Goal: Transaction & Acquisition: Purchase product/service

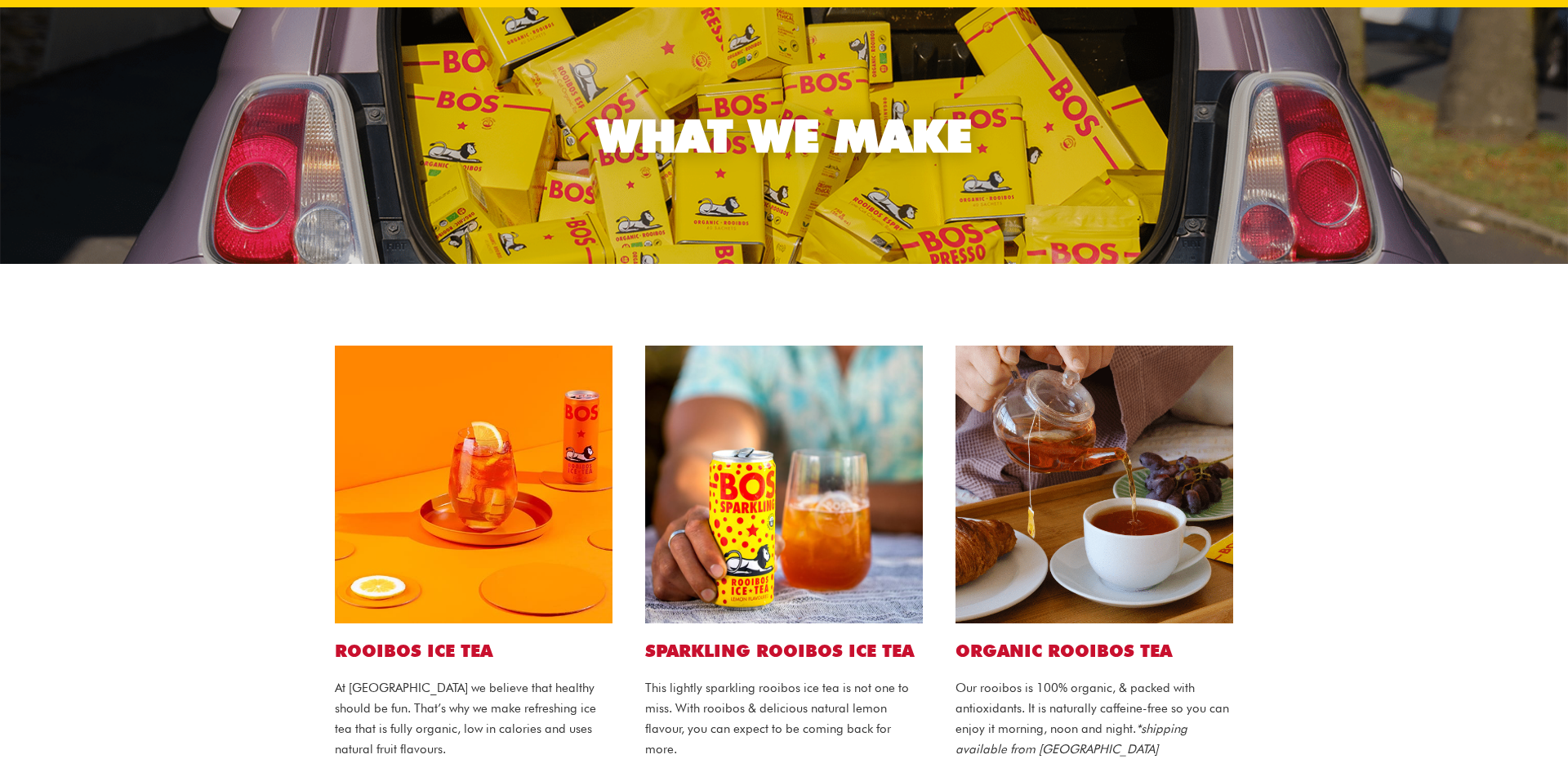
scroll to position [104, 0]
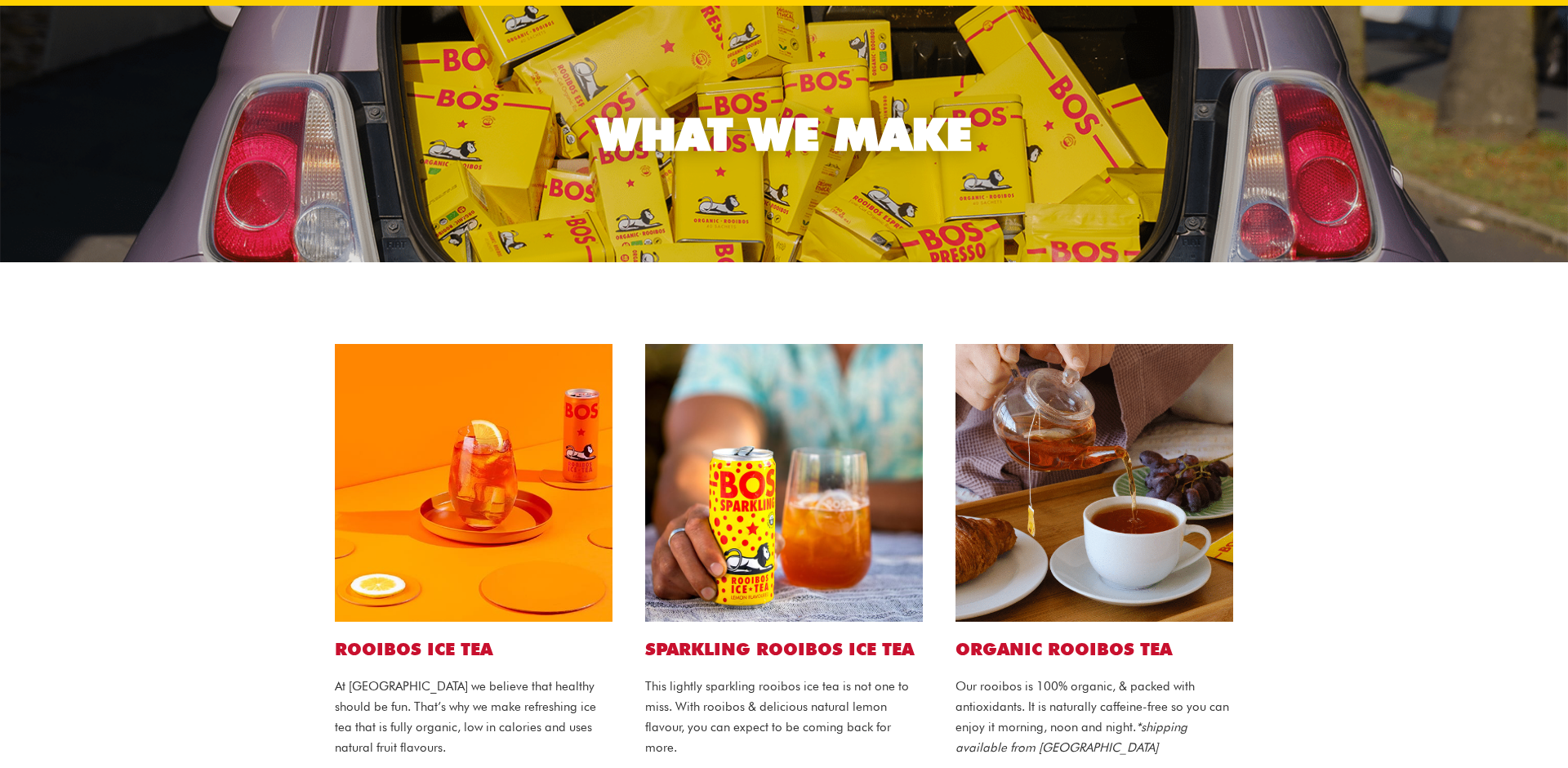
click at [489, 392] on img at bounding box center [473, 483] width 277 height 277
click at [424, 654] on h2 "ROOIBOS ICE TEA" at bounding box center [473, 648] width 277 height 22
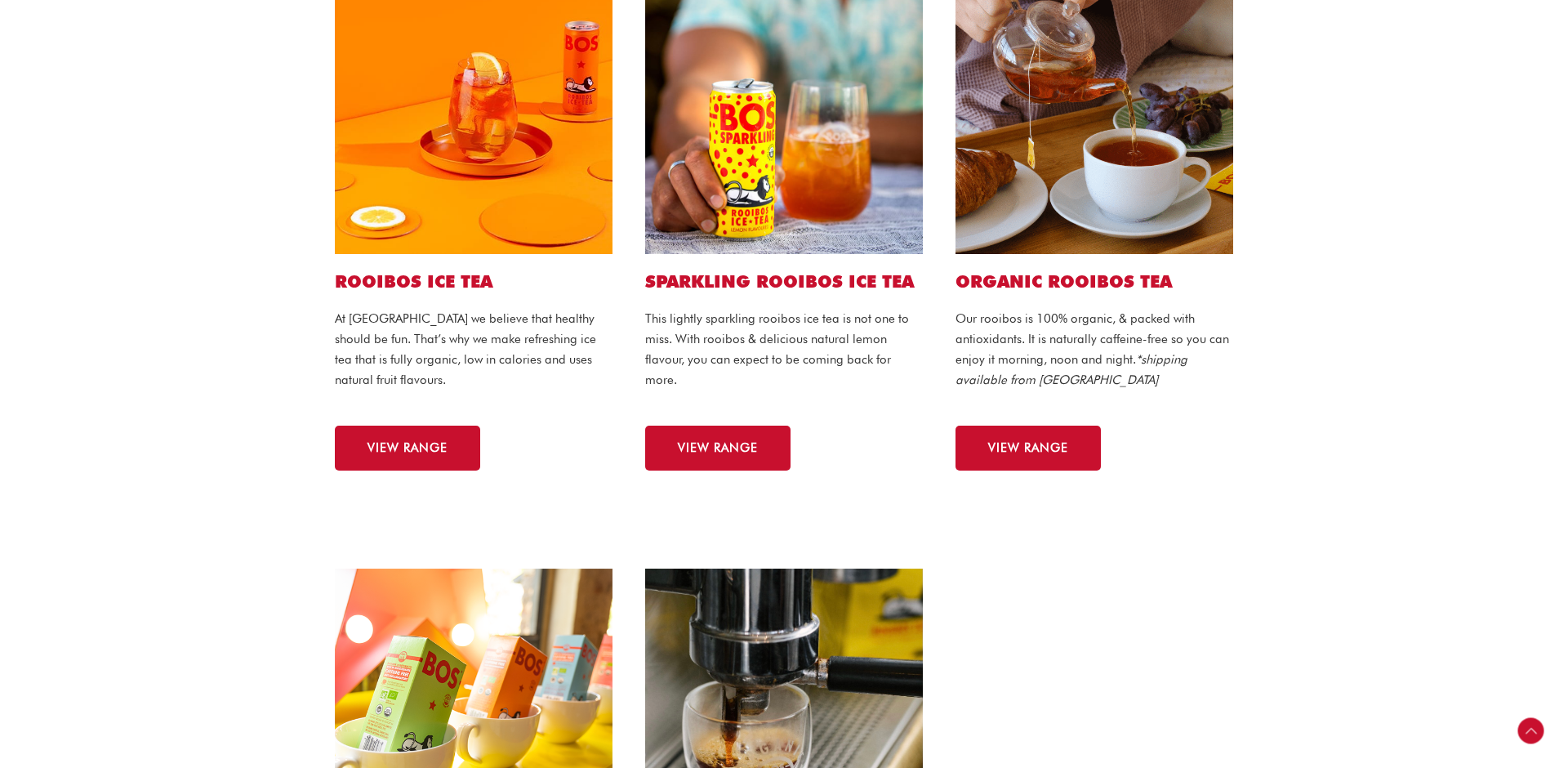
scroll to position [486, 0]
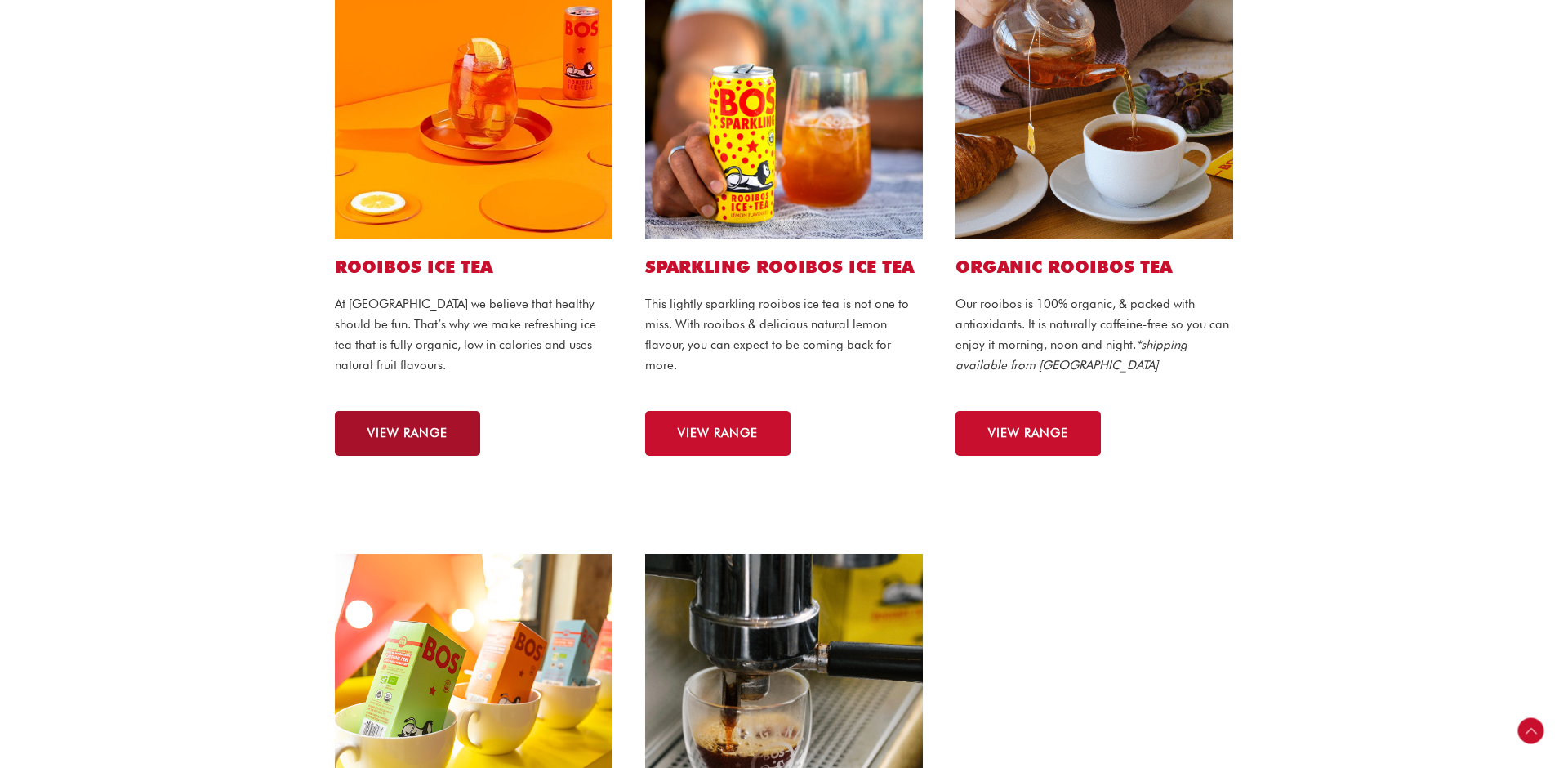
click at [410, 417] on link "VIEW RANGE" at bounding box center [407, 433] width 146 height 45
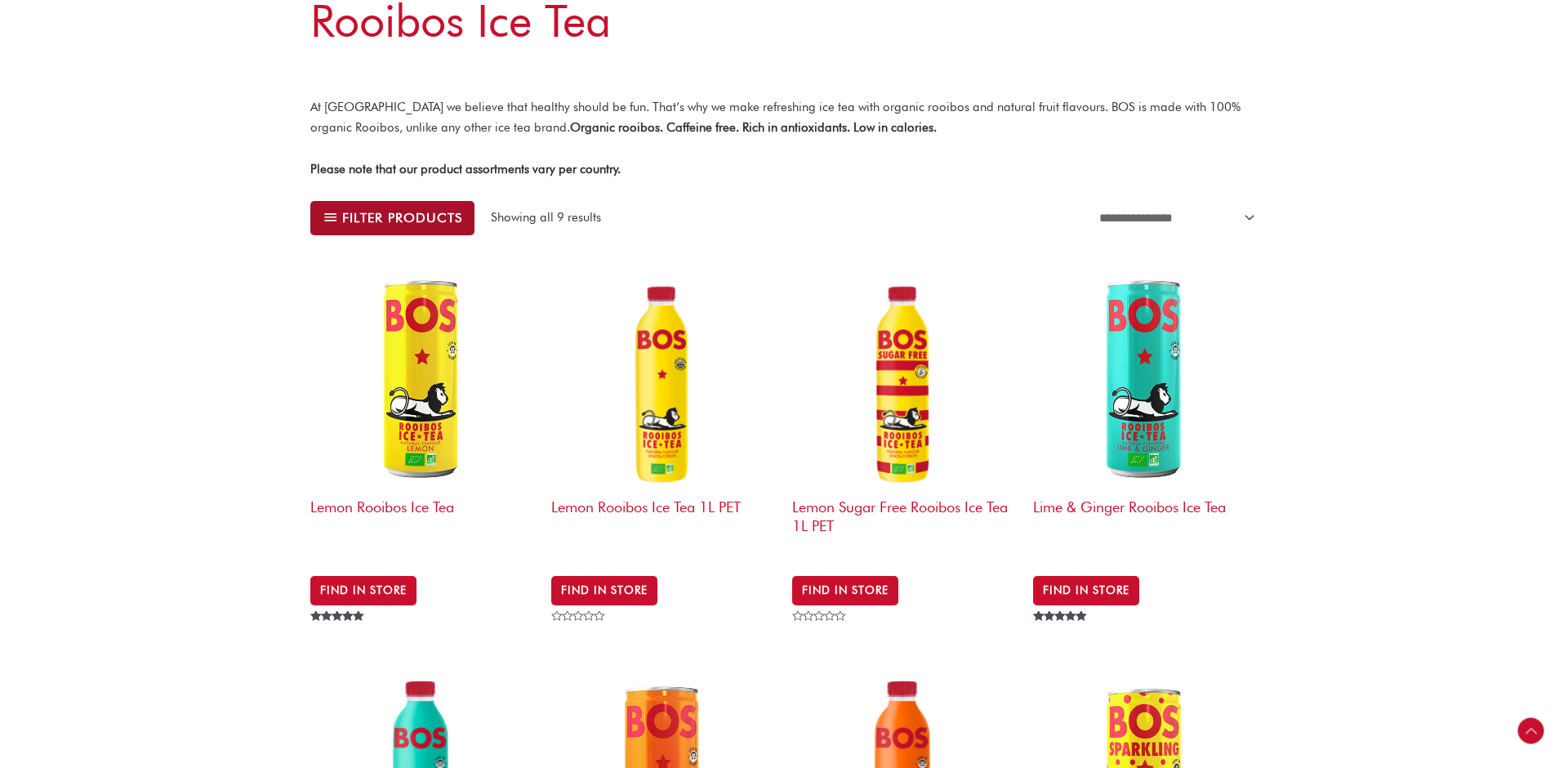
click at [418, 205] on button "Filter products" at bounding box center [392, 218] width 164 height 35
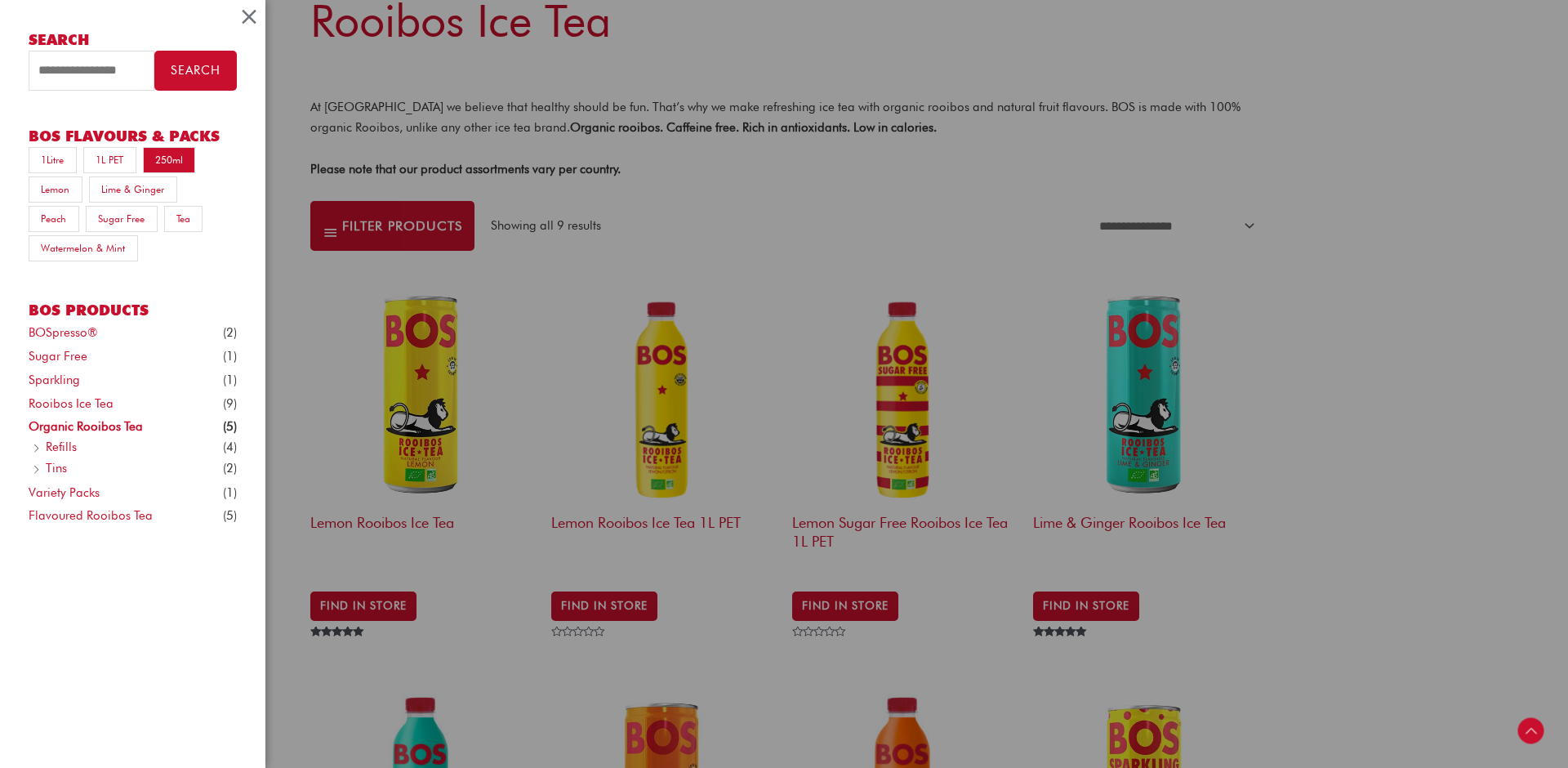
click at [164, 162] on link "250ml" at bounding box center [169, 160] width 53 height 26
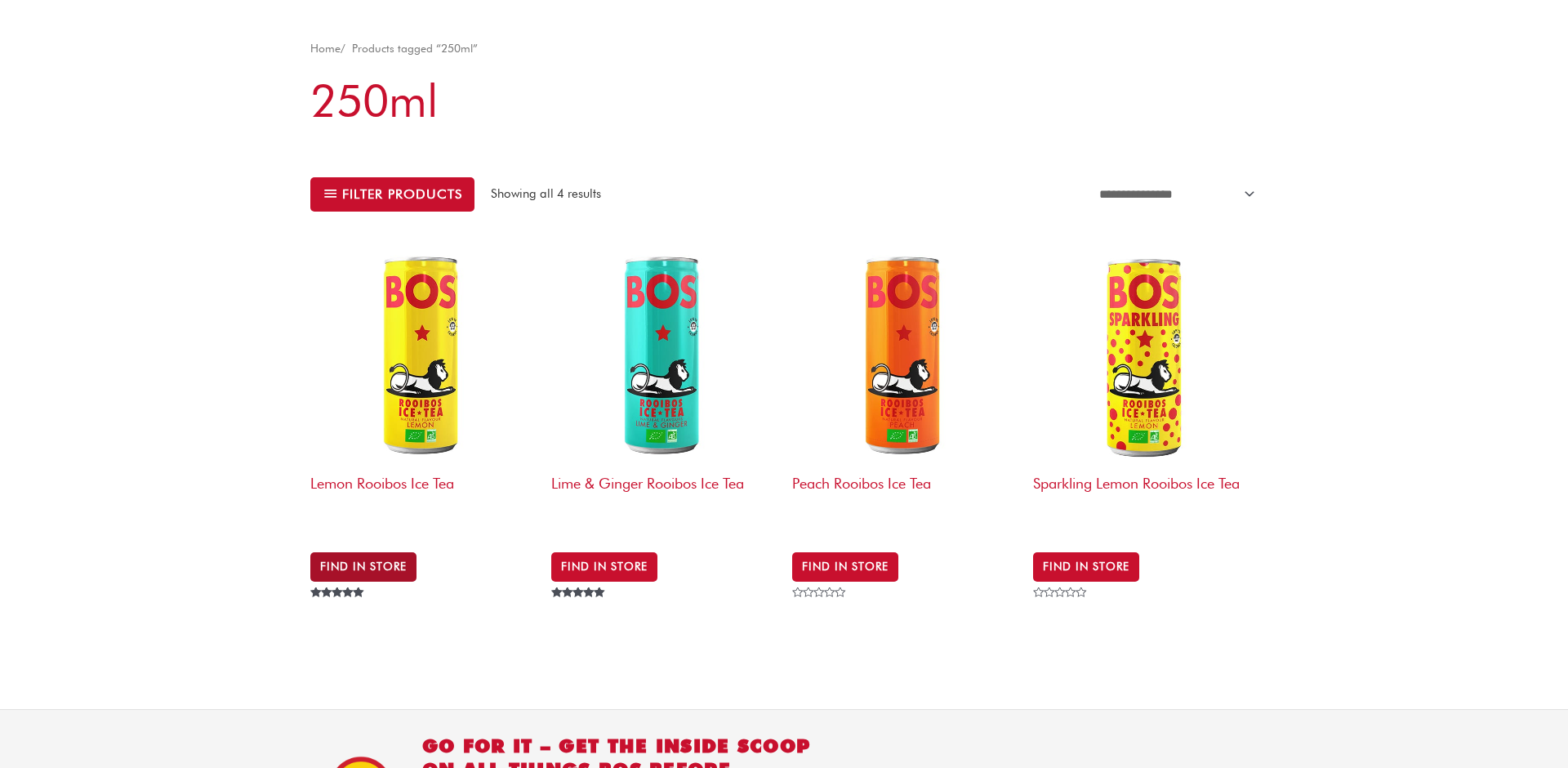
scroll to position [121, 0]
